Goal: Task Accomplishment & Management: Complete application form

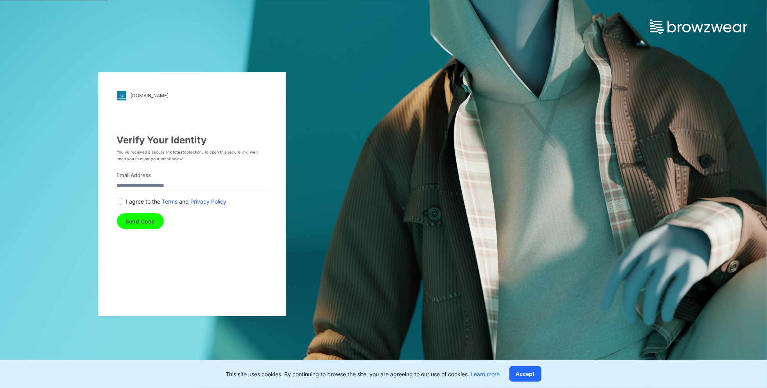
click at [203, 187] on input "Email Address" at bounding box center [192, 186] width 150 height 11
click at [122, 200] on span at bounding box center [120, 202] width 6 height 6
click at [147, 224] on button "Send Code" at bounding box center [140, 221] width 47 height 16
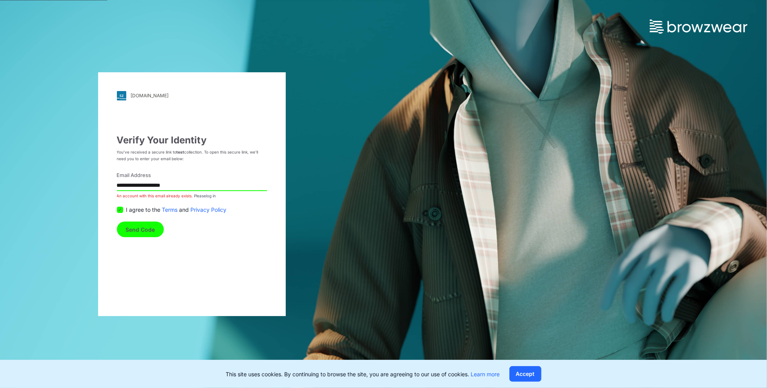
drag, startPoint x: 200, startPoint y: 176, endPoint x: 195, endPoint y: 185, distance: 10.7
click at [200, 176] on label "Email Address" at bounding box center [189, 176] width 145 height 8
click at [200, 181] on input "**********" at bounding box center [192, 186] width 150 height 11
drag, startPoint x: 195, startPoint y: 186, endPoint x: 199, endPoint y: 185, distance: 4.1
click at [195, 186] on input "**********" at bounding box center [192, 186] width 150 height 11
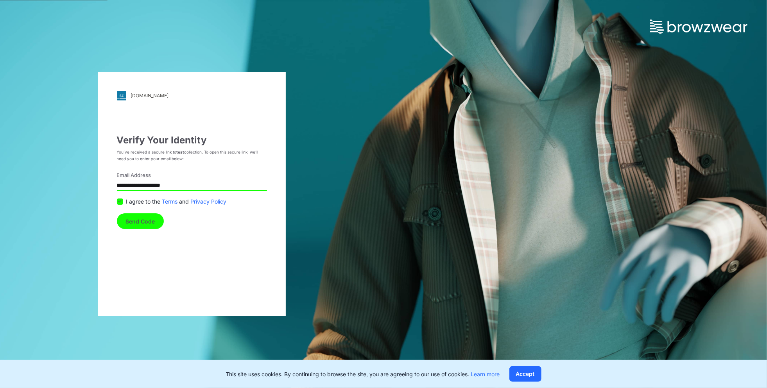
drag, startPoint x: 141, startPoint y: 185, endPoint x: 206, endPoint y: 189, distance: 64.6
click at [206, 189] on input "**********" at bounding box center [192, 186] width 150 height 11
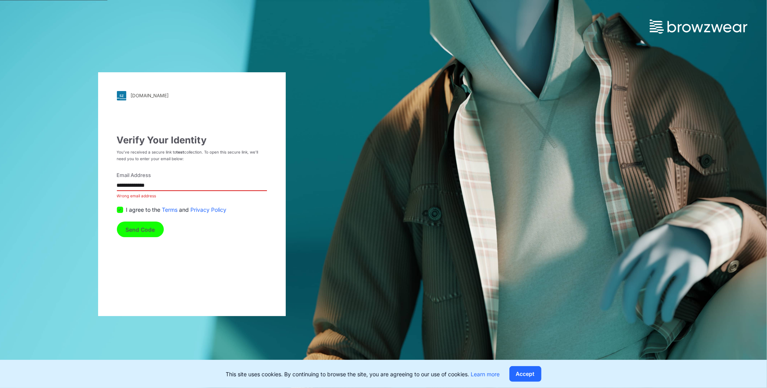
click at [117, 222] on button "Send Code" at bounding box center [140, 230] width 47 height 16
click at [104, 233] on div "**********" at bounding box center [192, 194] width 188 height 244
click at [136, 234] on button "Send Code" at bounding box center [140, 230] width 47 height 16
click at [167, 187] on input "**********" at bounding box center [192, 186] width 150 height 11
type input "**********"
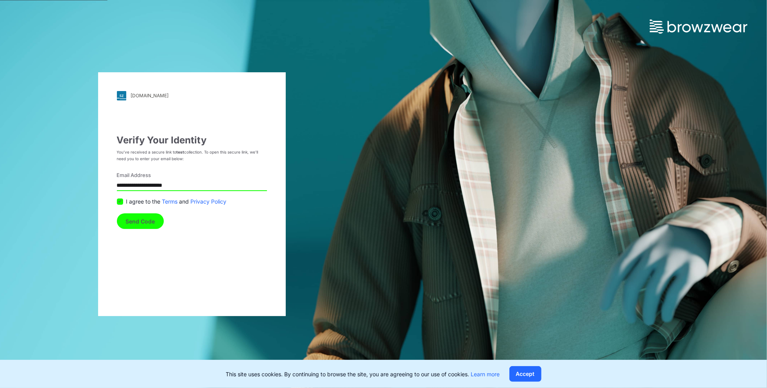
click at [127, 228] on button "Send Code" at bounding box center [140, 221] width 47 height 16
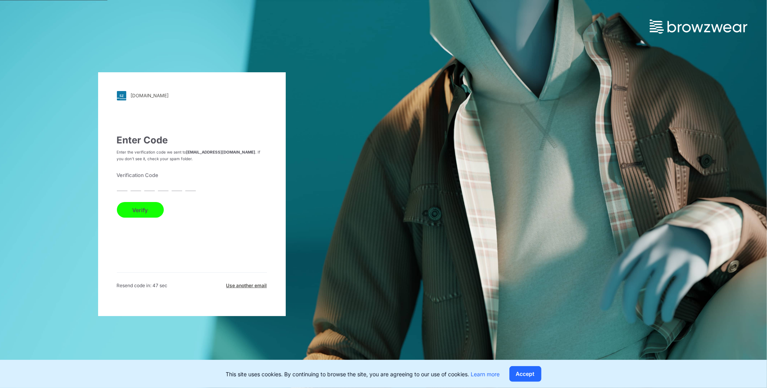
click at [192, 188] on input "text" at bounding box center [190, 186] width 11 height 11
click at [126, 188] on input "text" at bounding box center [122, 186] width 11 height 11
type input "*"
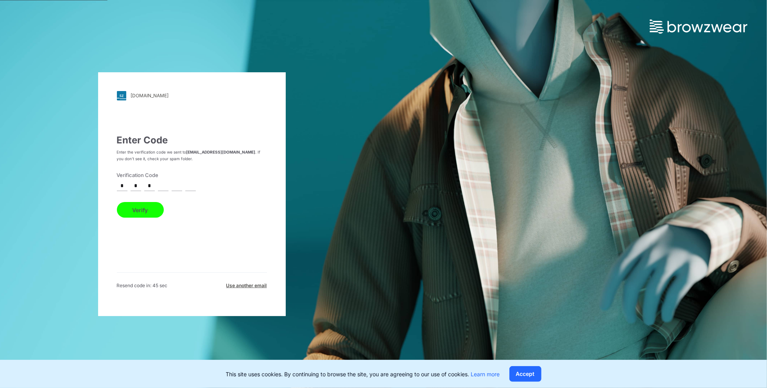
type input "*"
click at [117, 202] on button "Verify" at bounding box center [140, 210] width 47 height 16
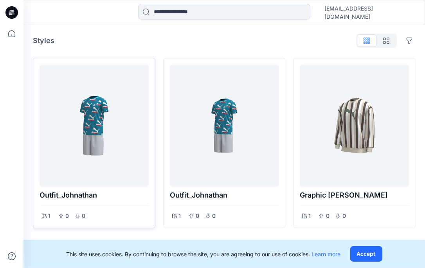
click at [118, 124] on div at bounding box center [94, 126] width 103 height 116
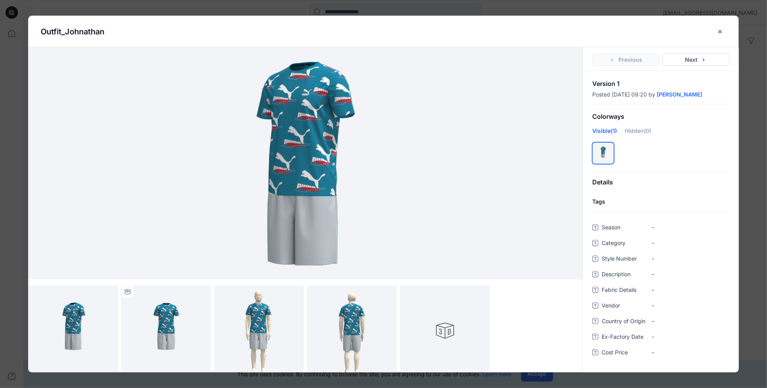
click at [727, 32] on h5 "Outfit_Johnathan" at bounding box center [383, 32] width 711 height 32
click at [719, 31] on icon "close-btn" at bounding box center [720, 32] width 6 height 6
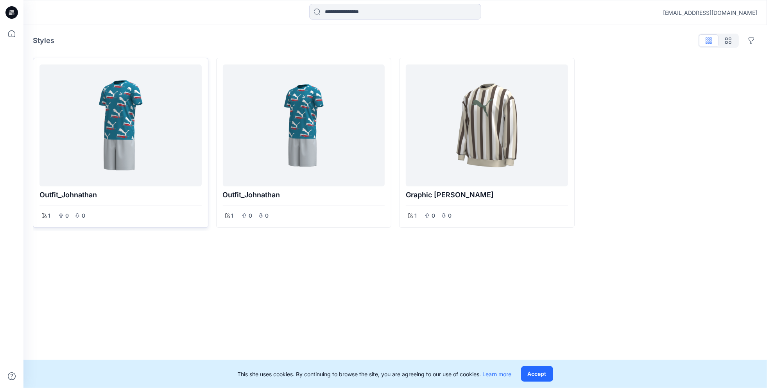
click at [131, 142] on div at bounding box center [121, 126] width 156 height 116
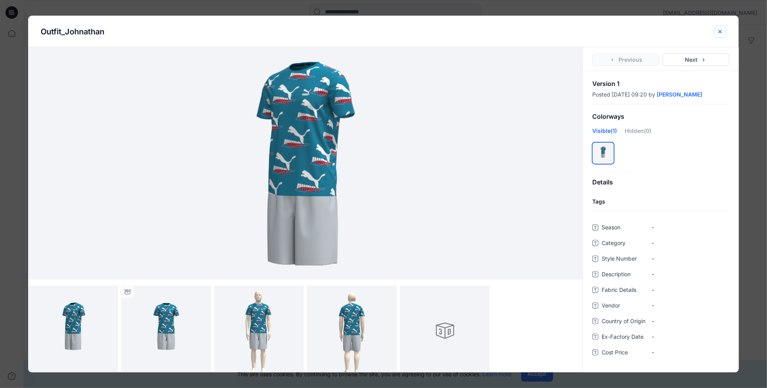
click at [717, 34] on icon "close-btn" at bounding box center [720, 32] width 6 height 6
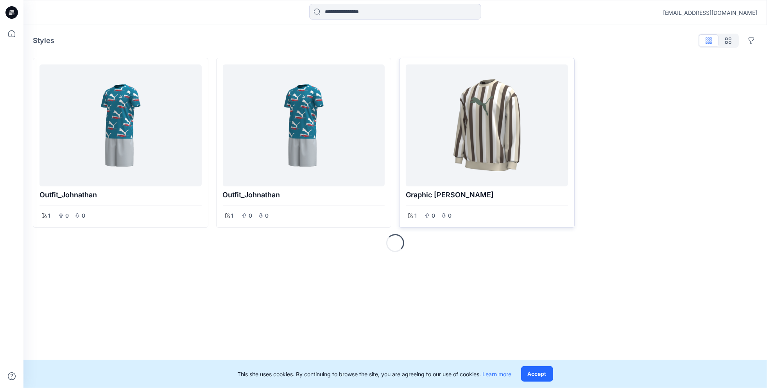
click at [535, 140] on div at bounding box center [487, 126] width 156 height 116
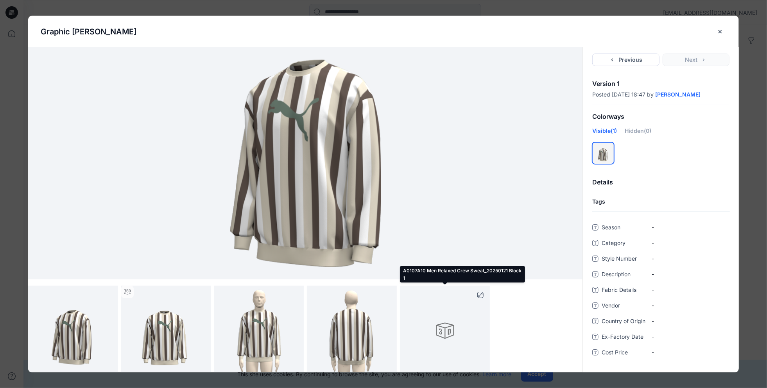
click at [451, 306] on div at bounding box center [445, 331] width 90 height 90
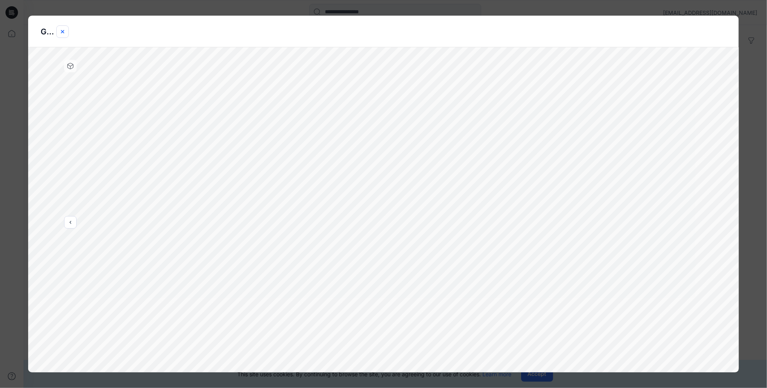
click at [63, 32] on icon "close-btn" at bounding box center [62, 31] width 3 height 3
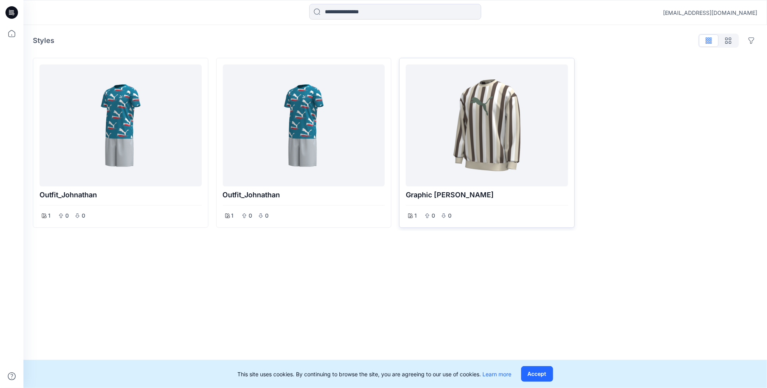
click at [502, 158] on div at bounding box center [487, 126] width 156 height 116
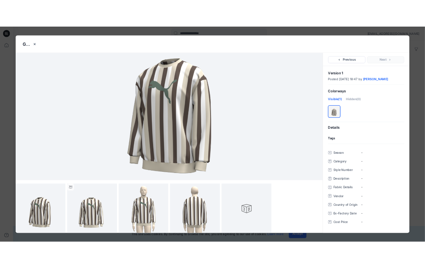
scroll to position [3, 0]
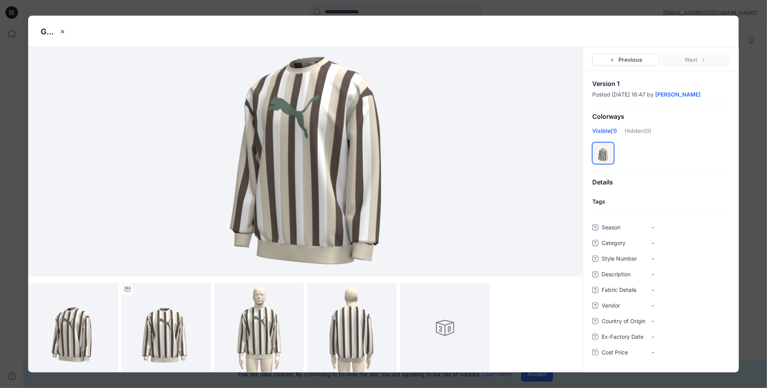
click at [748, 78] on div "Graphic Tee_Johnathan Hui Previous Next Version 1 Posted April 16, 2025 18:47 b…" at bounding box center [383, 194] width 767 height 388
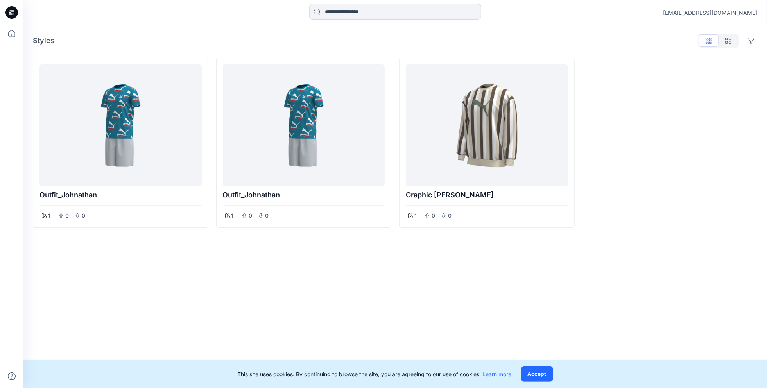
click at [724, 43] on button "button" at bounding box center [729, 40] width 20 height 13
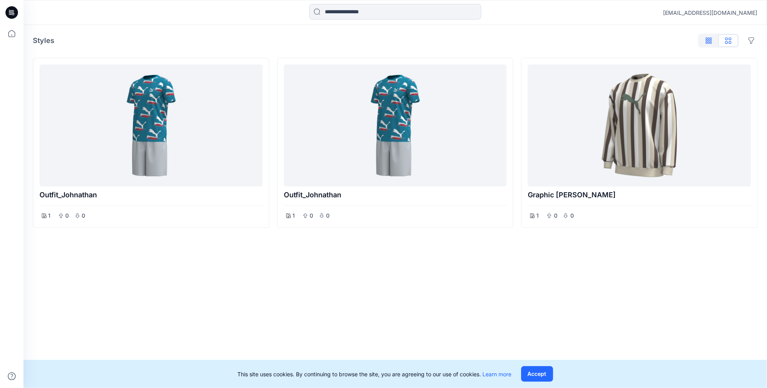
click at [713, 41] on button "button" at bounding box center [709, 40] width 20 height 13
